Goal: Communication & Community: Answer question/provide support

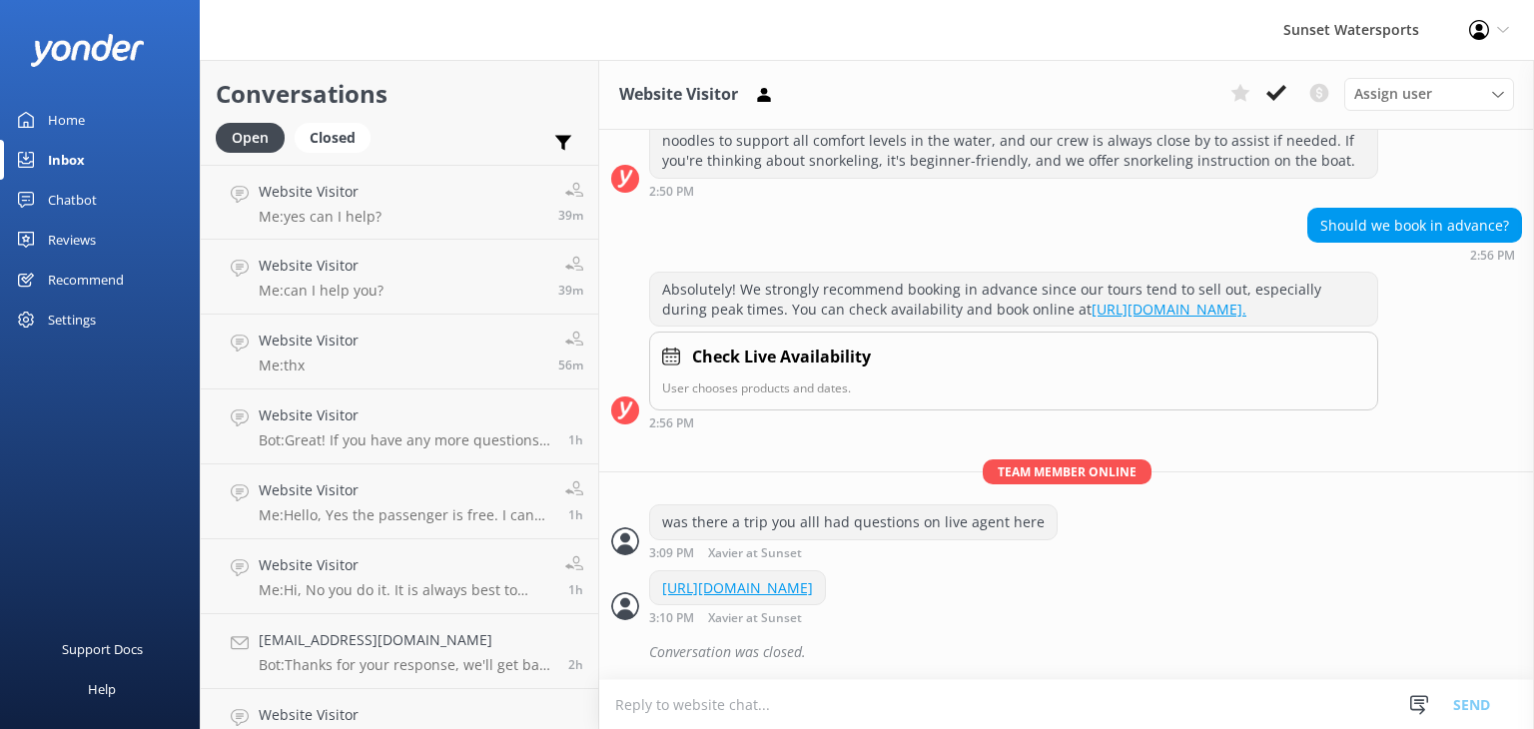
scroll to position [346, 0]
click at [391, 207] on link "Website Visitor Me: yes can I help? 39m" at bounding box center [400, 202] width 398 height 75
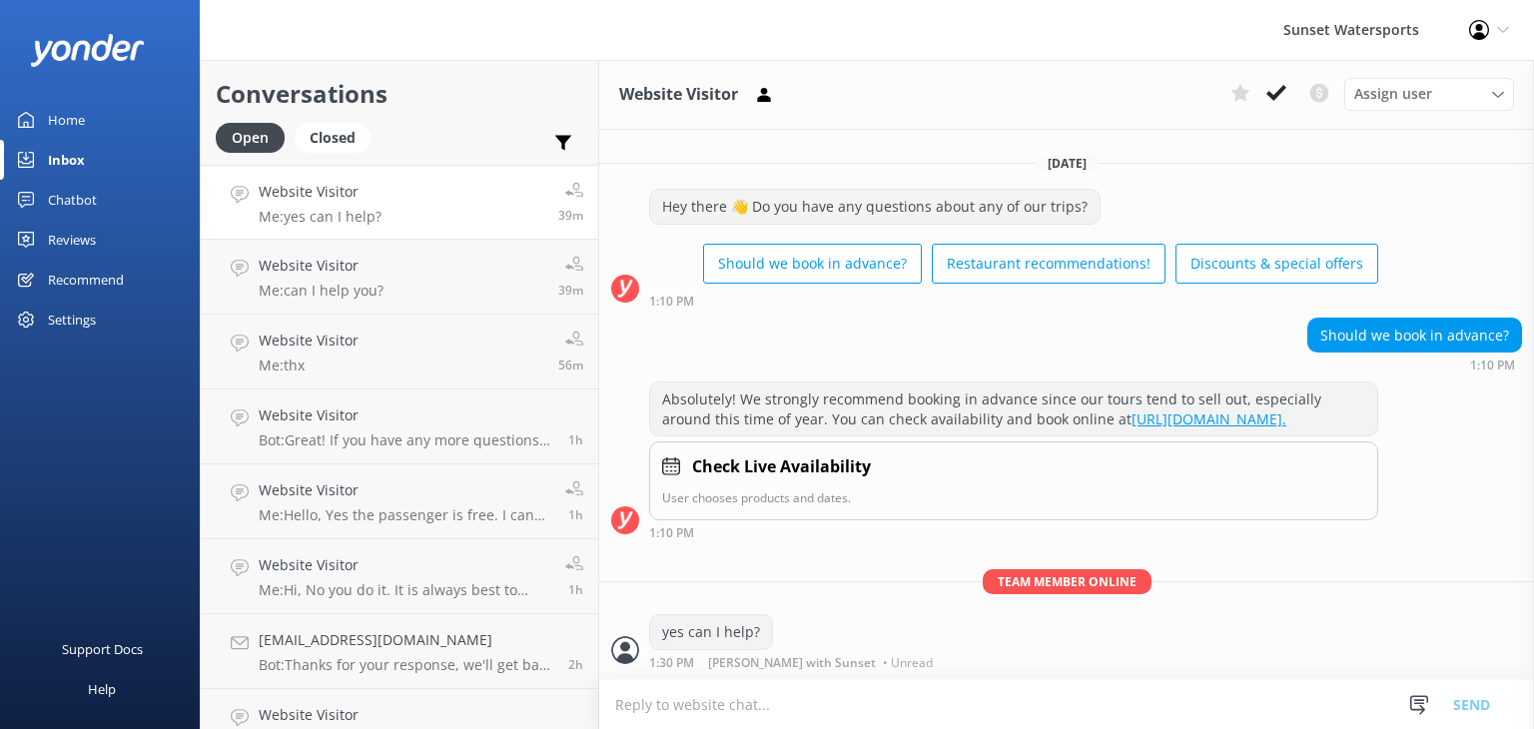
scroll to position [10, 0]
click at [368, 287] on p "Me: can I help you?" at bounding box center [321, 291] width 125 height 18
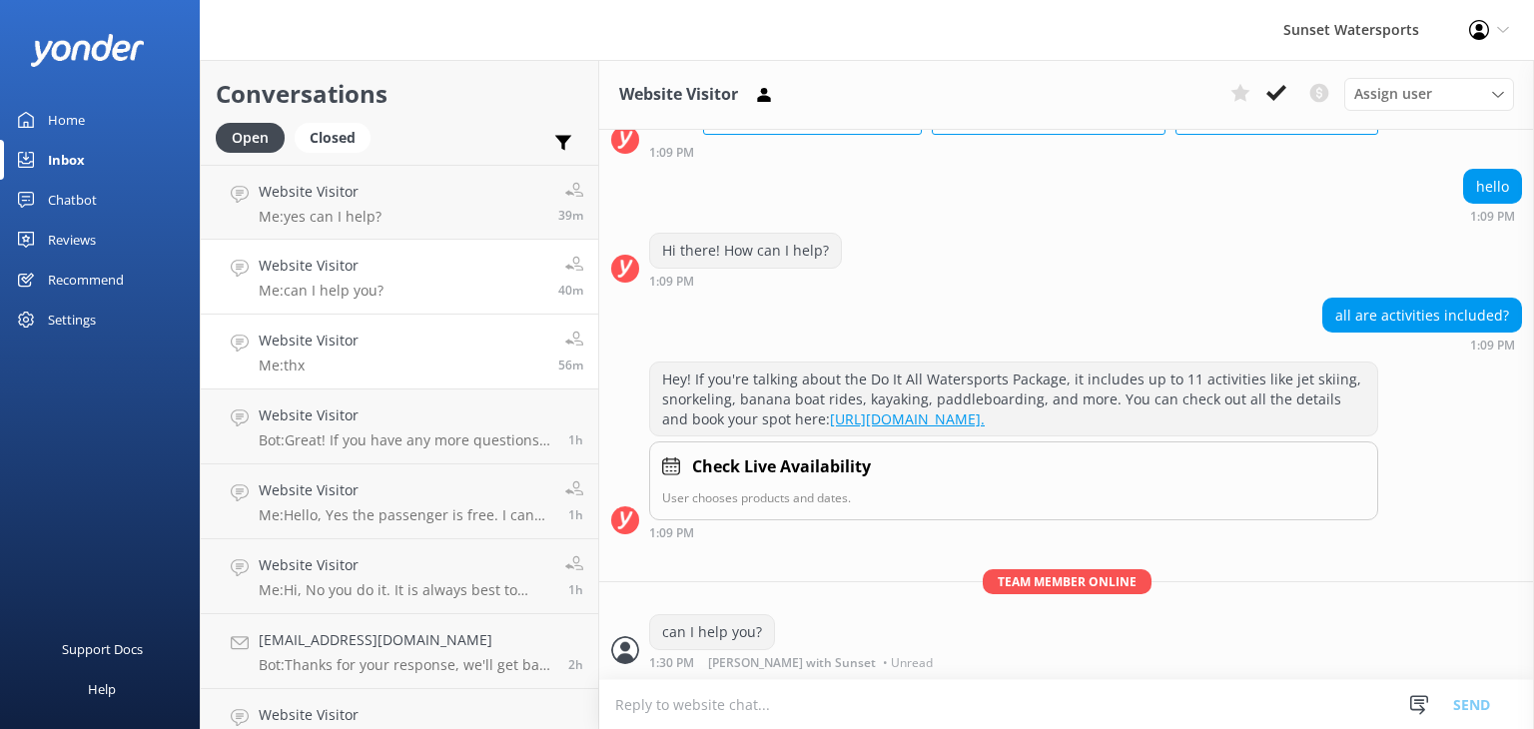
scroll to position [158, 0]
click at [352, 368] on p "Me: thx" at bounding box center [309, 366] width 100 height 18
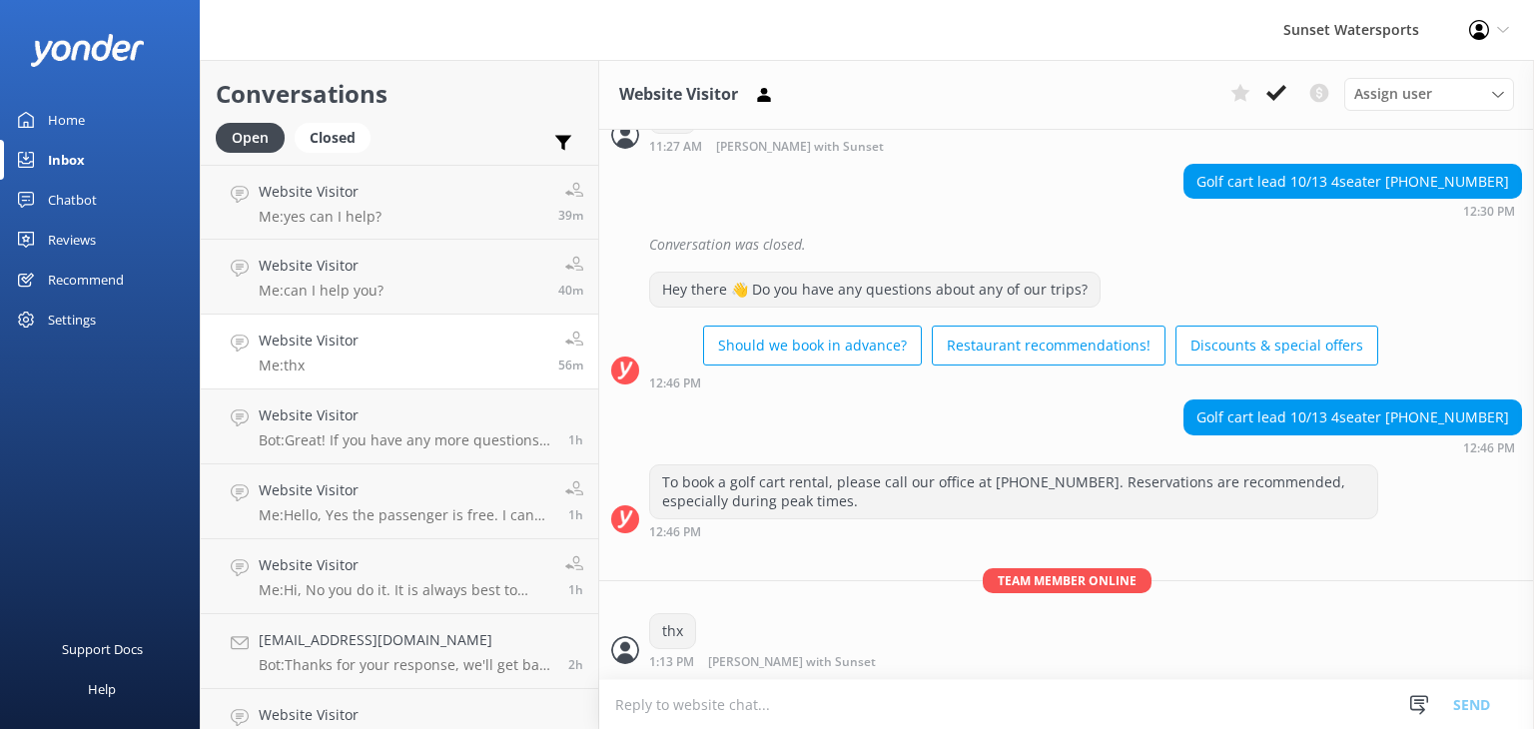
scroll to position [21058, 0]
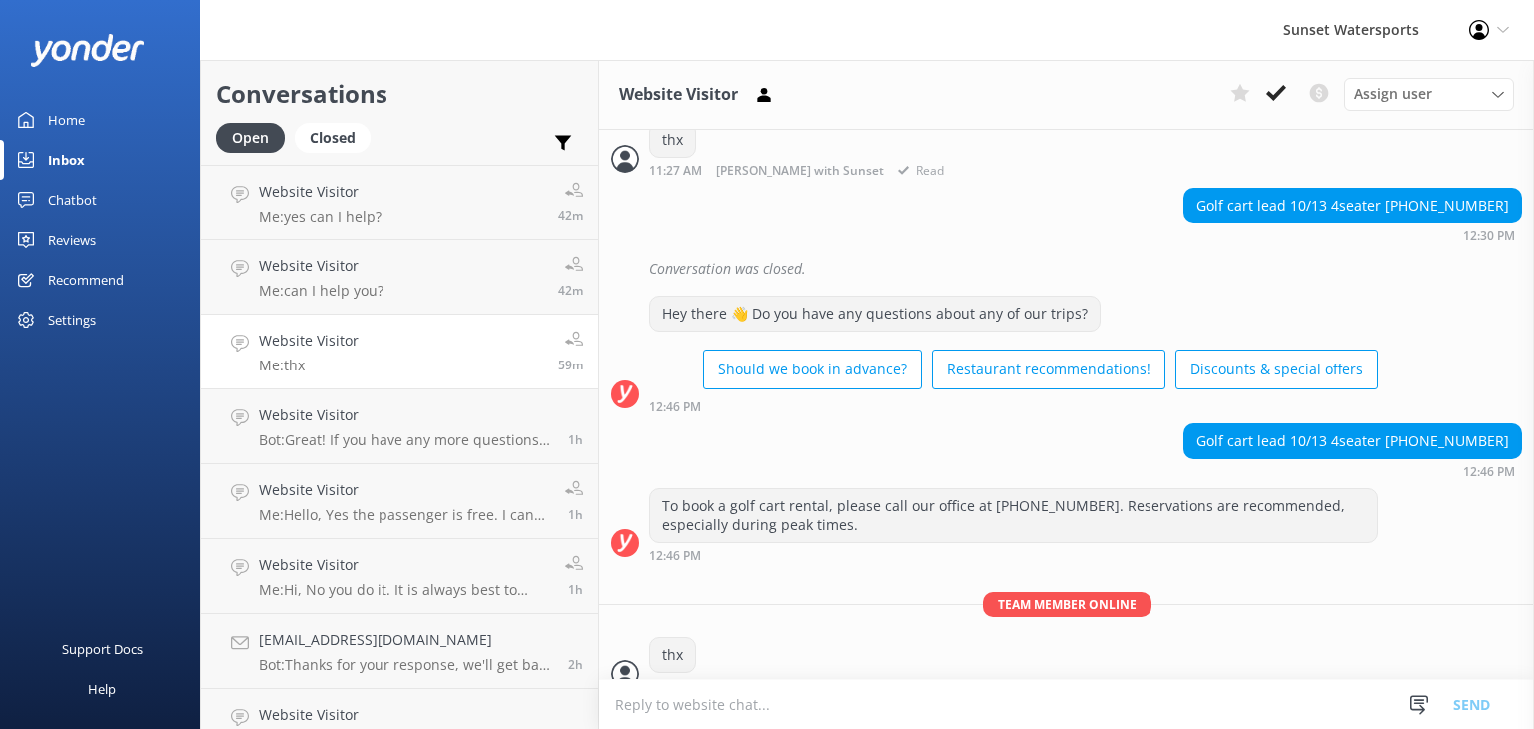
scroll to position [21058, 0]
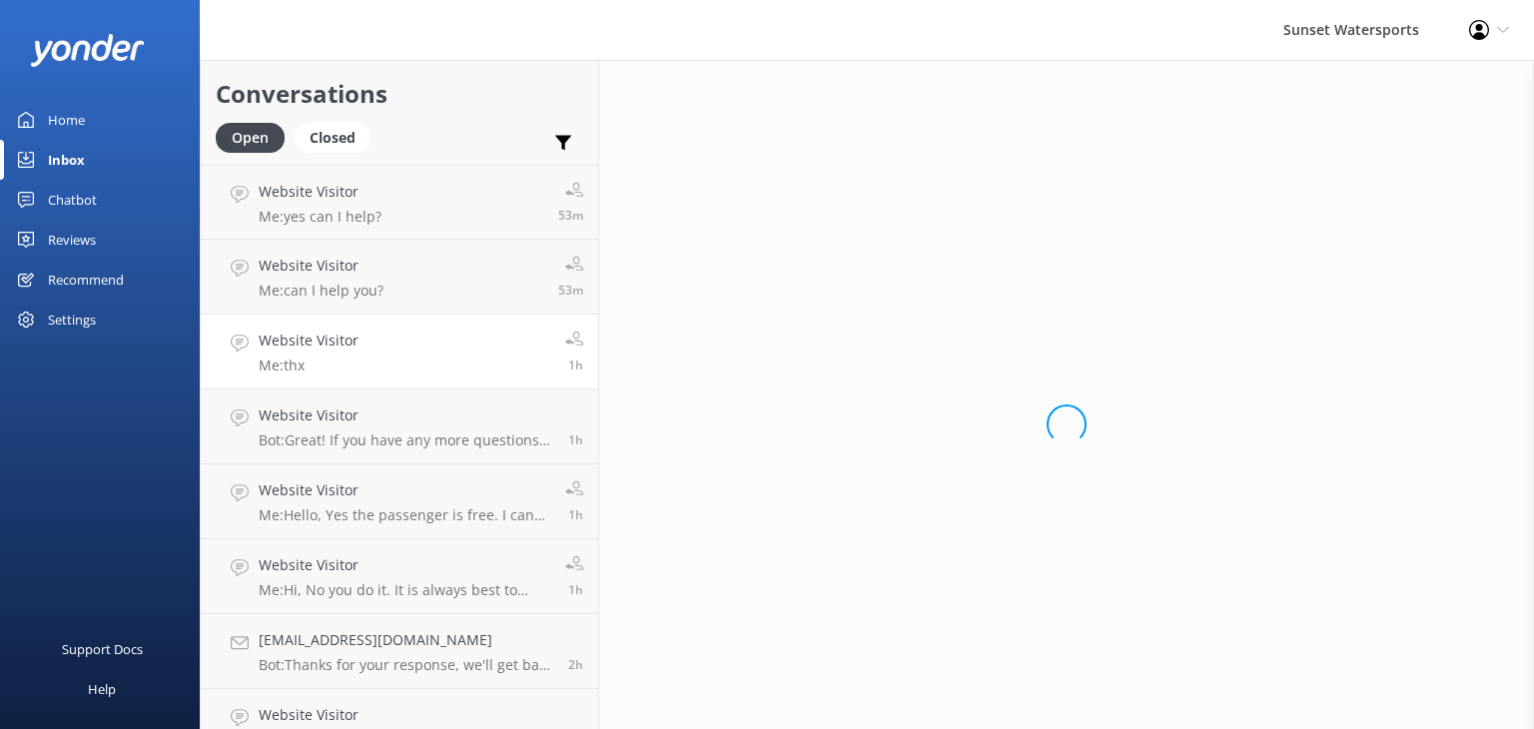
click at [319, 365] on p "Me: thx" at bounding box center [309, 366] width 100 height 18
